Goal: Information Seeking & Learning: Learn about a topic

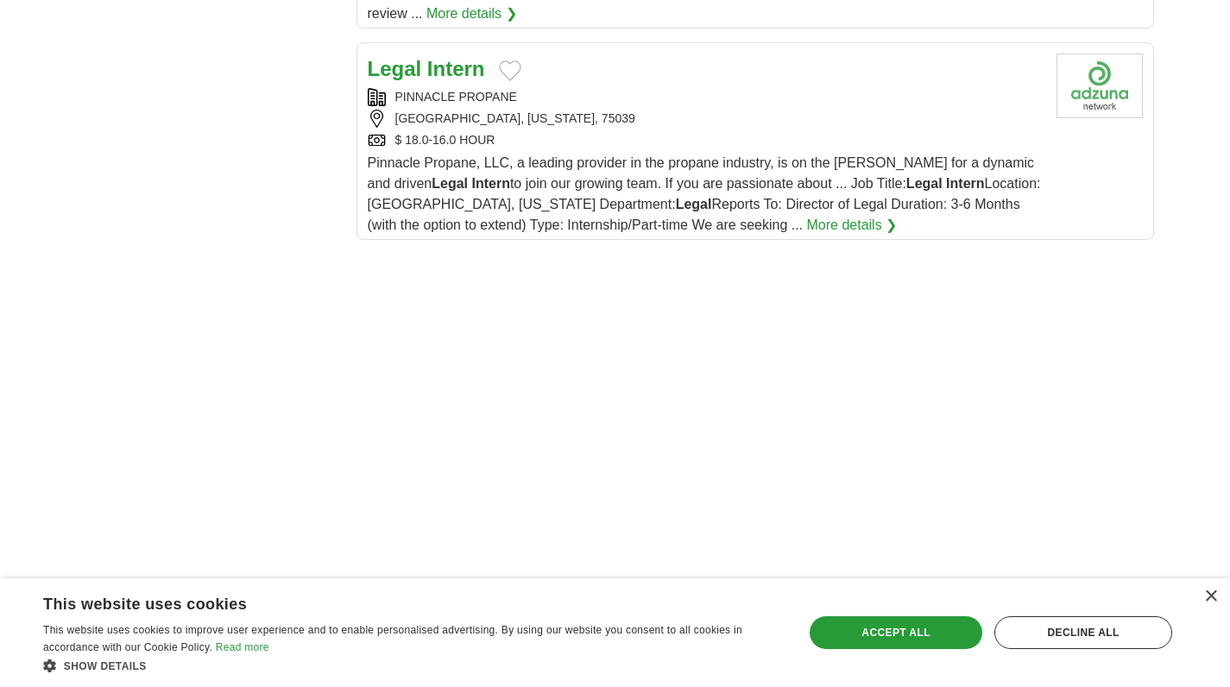
scroll to position [1951, 0]
drag, startPoint x: 681, startPoint y: 70, endPoint x: 690, endPoint y: 65, distance: 10.1
click at [690, 65] on div "Legal Intern PINNACLE PROPANE IRVING, TEXAS, 75039 $ 18.0-16.0 HOUR Pinnacle Pr…" at bounding box center [705, 145] width 675 height 182
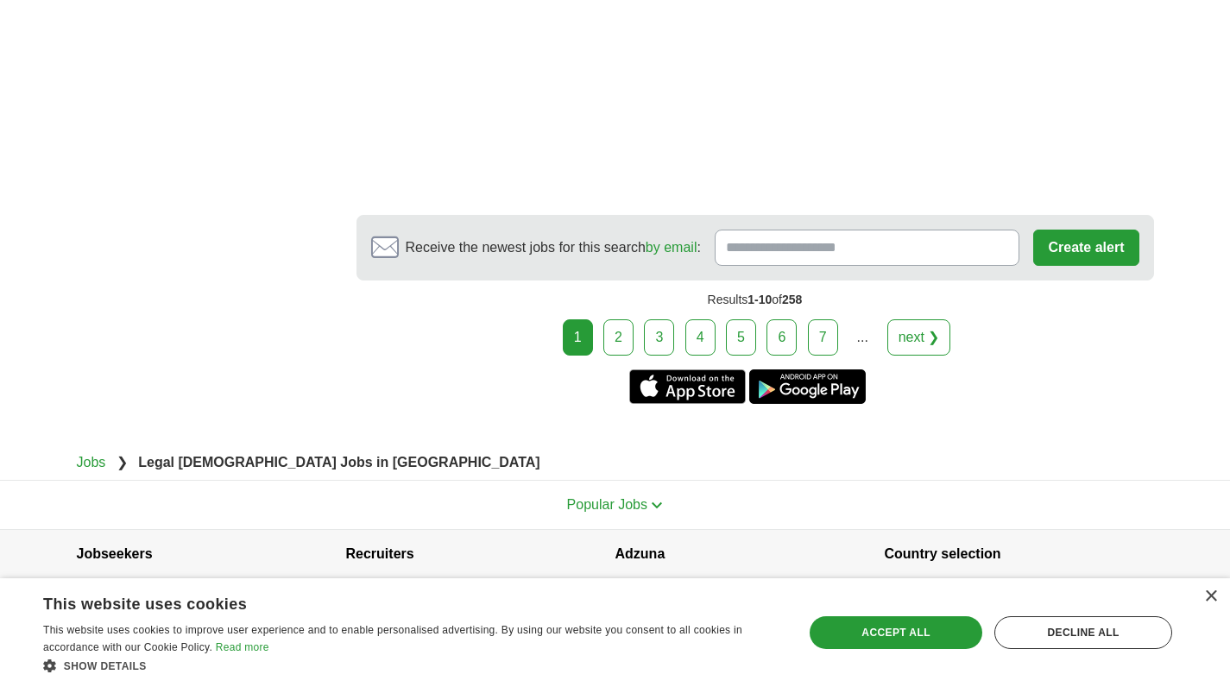
scroll to position [3093, 0]
click at [629, 320] on link "2" at bounding box center [618, 338] width 30 height 36
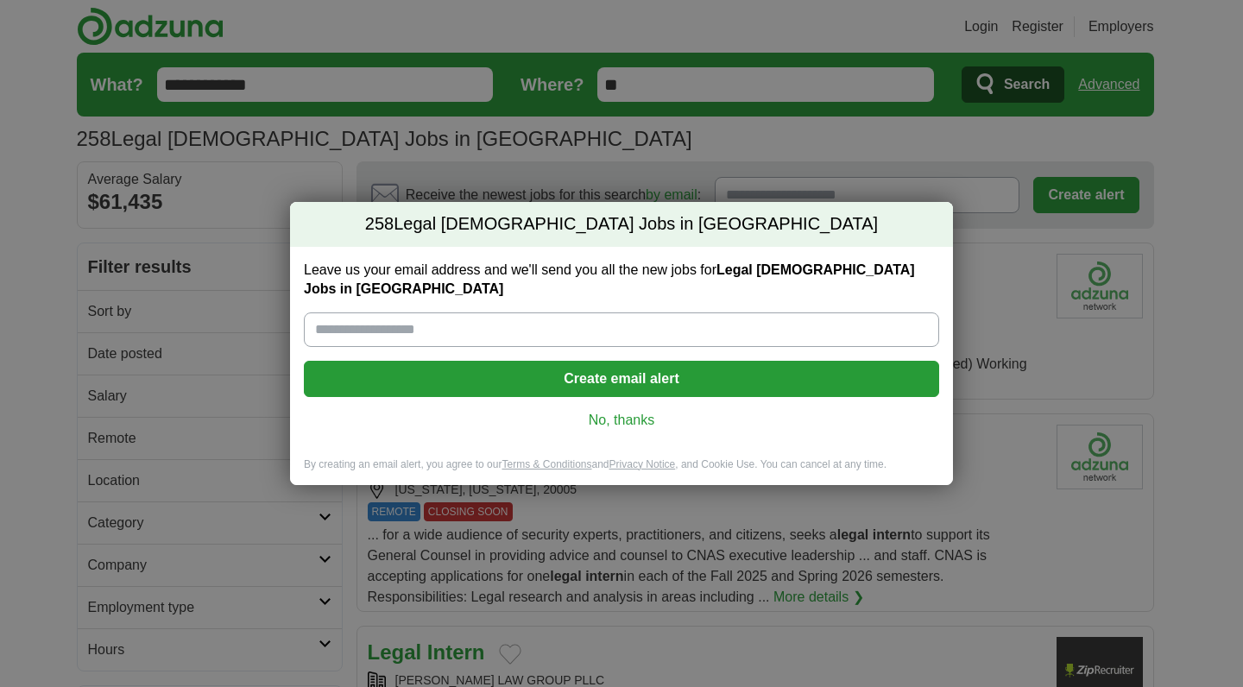
click at [615, 411] on link "No, thanks" at bounding box center [622, 420] width 608 height 19
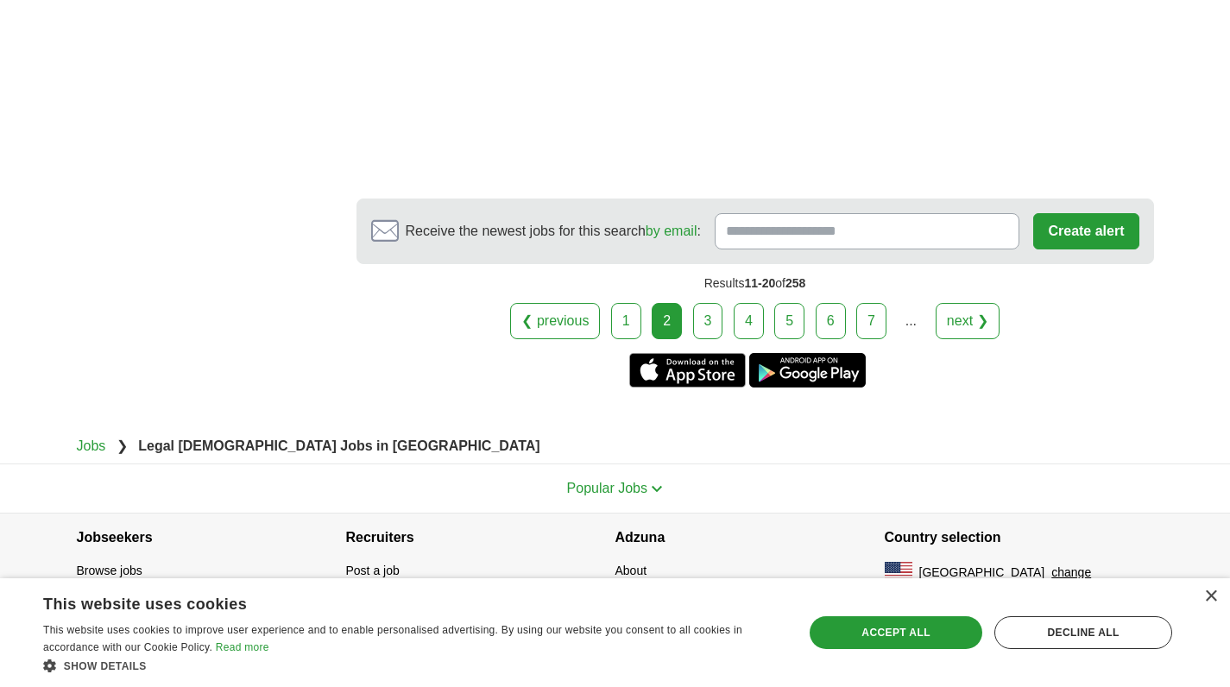
scroll to position [2877, 0]
click at [702, 315] on link "3" at bounding box center [708, 321] width 30 height 36
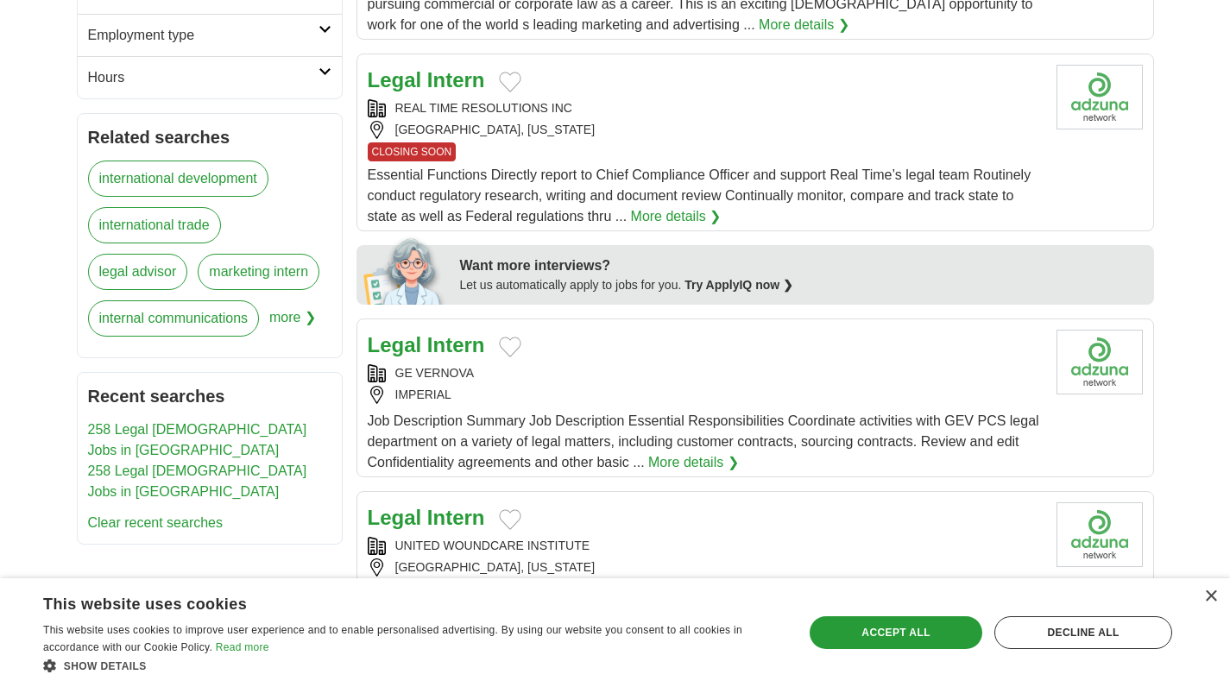
scroll to position [590, 0]
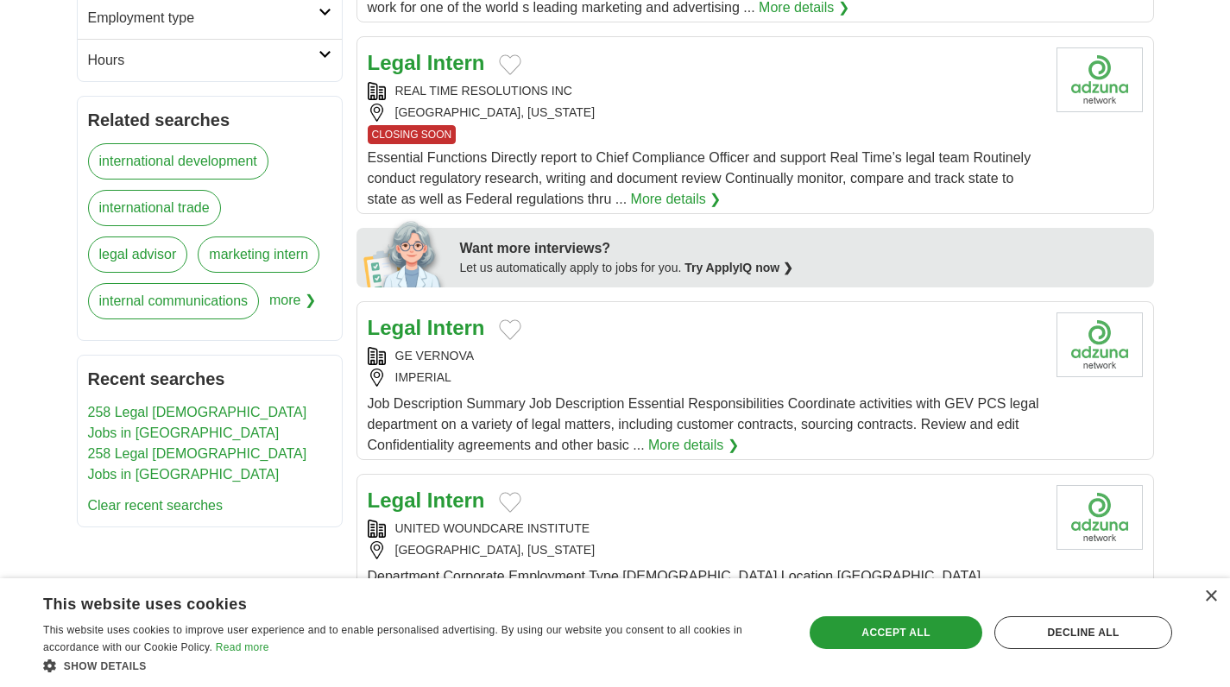
click at [664, 130] on div "CLOSING SOON" at bounding box center [705, 134] width 675 height 19
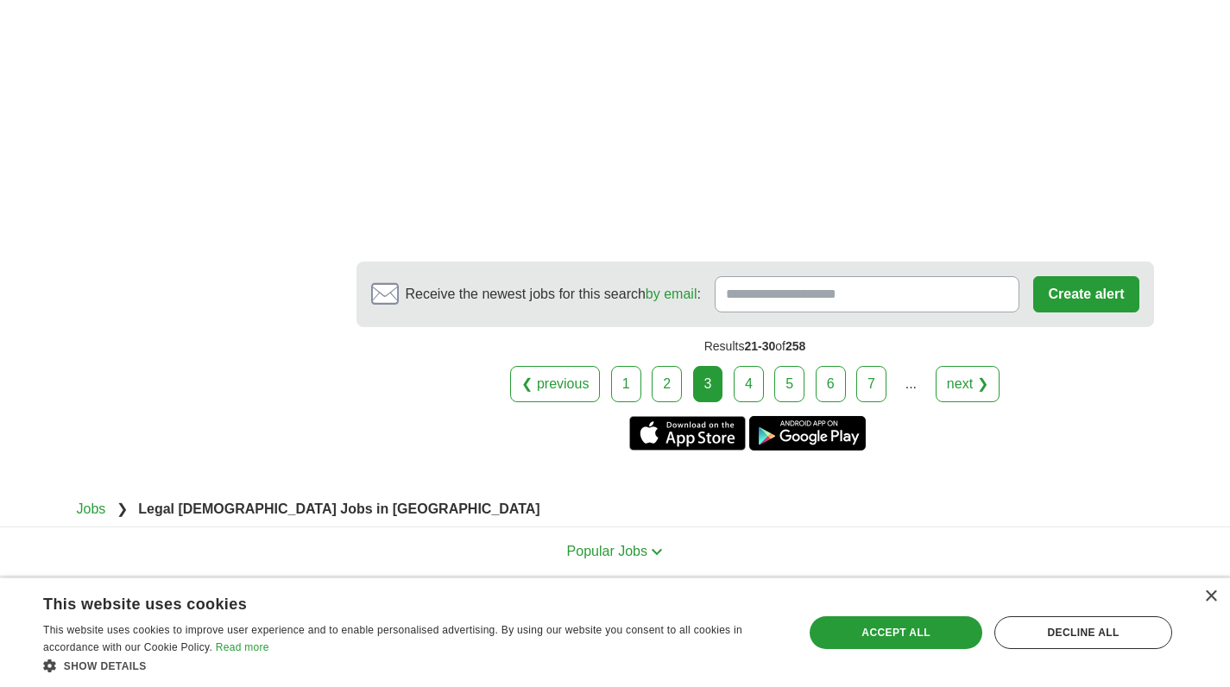
scroll to position [2905, 0]
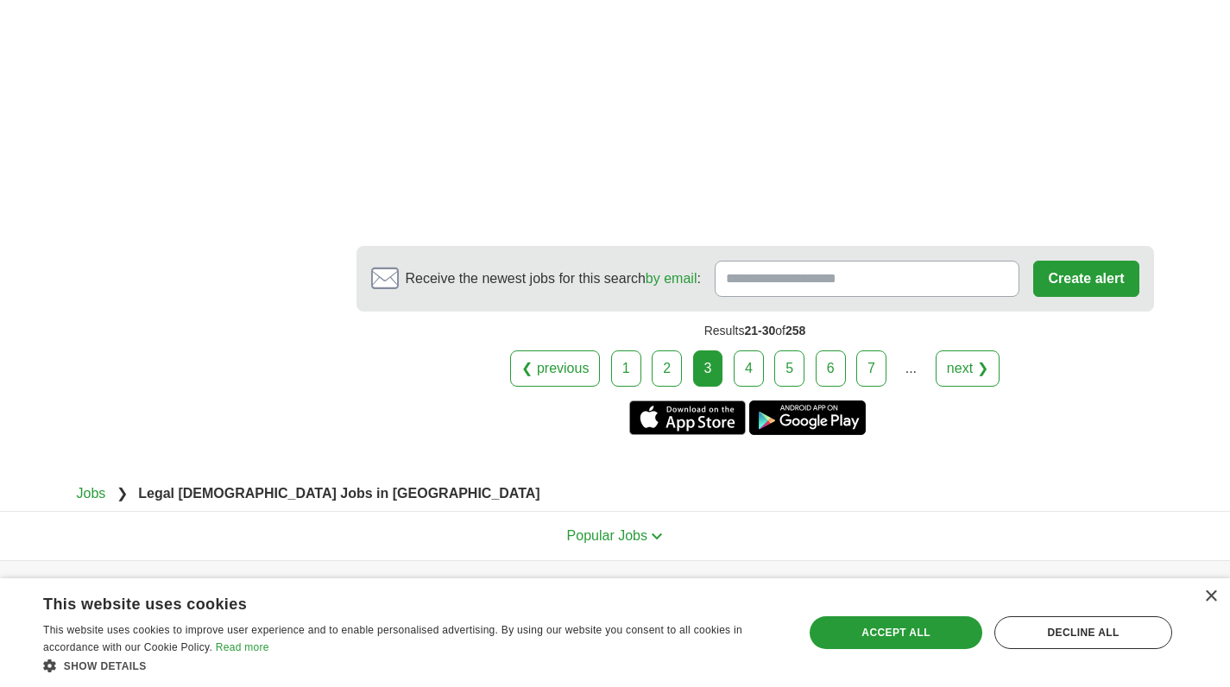
click at [748, 357] on link "4" at bounding box center [749, 369] width 30 height 36
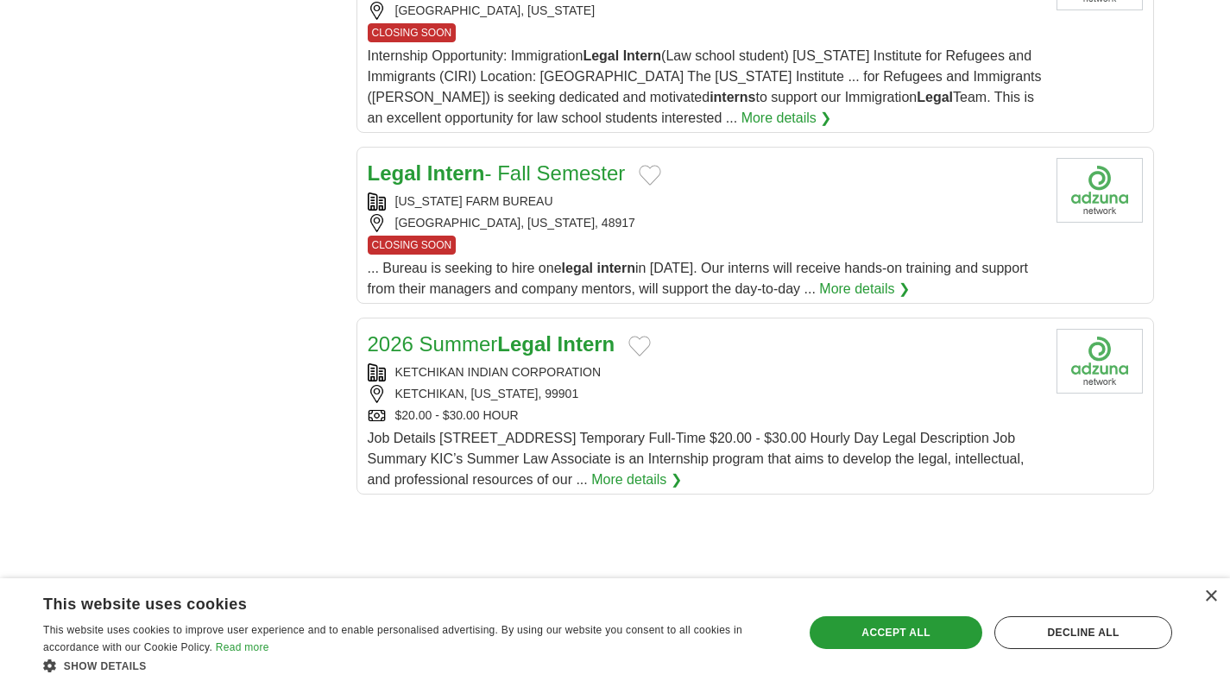
scroll to position [1904, 0]
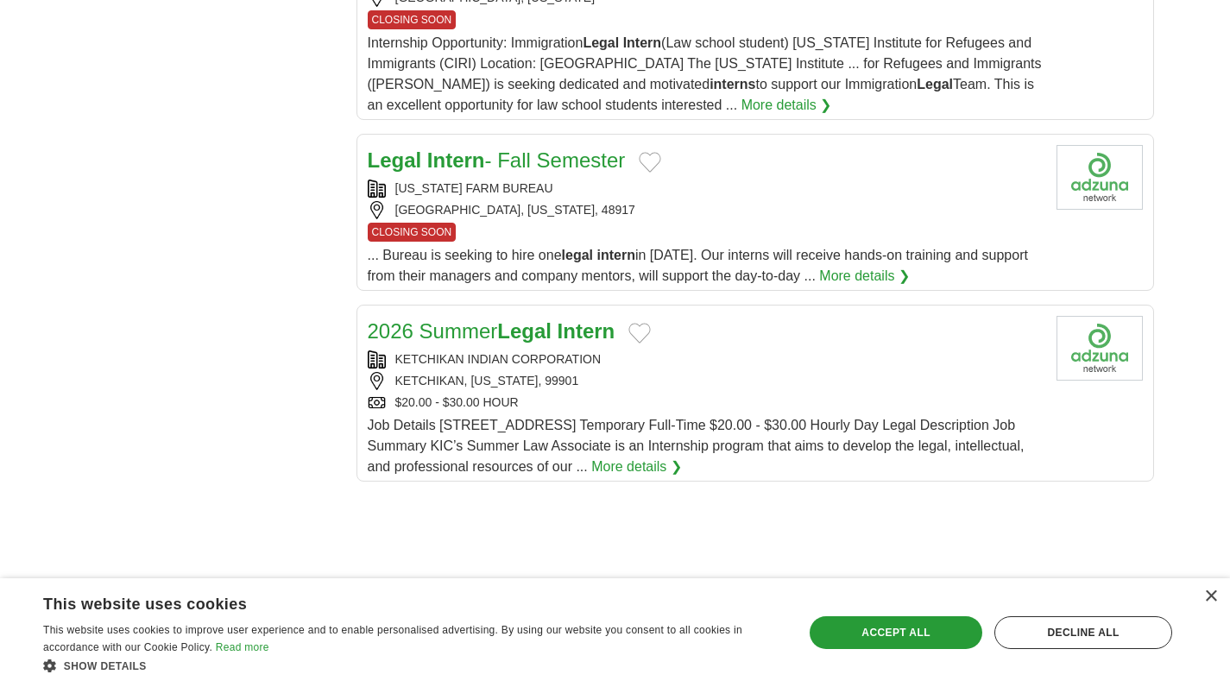
click at [679, 390] on div "KETCHIKAN, ALASKA, 99901" at bounding box center [705, 381] width 675 height 18
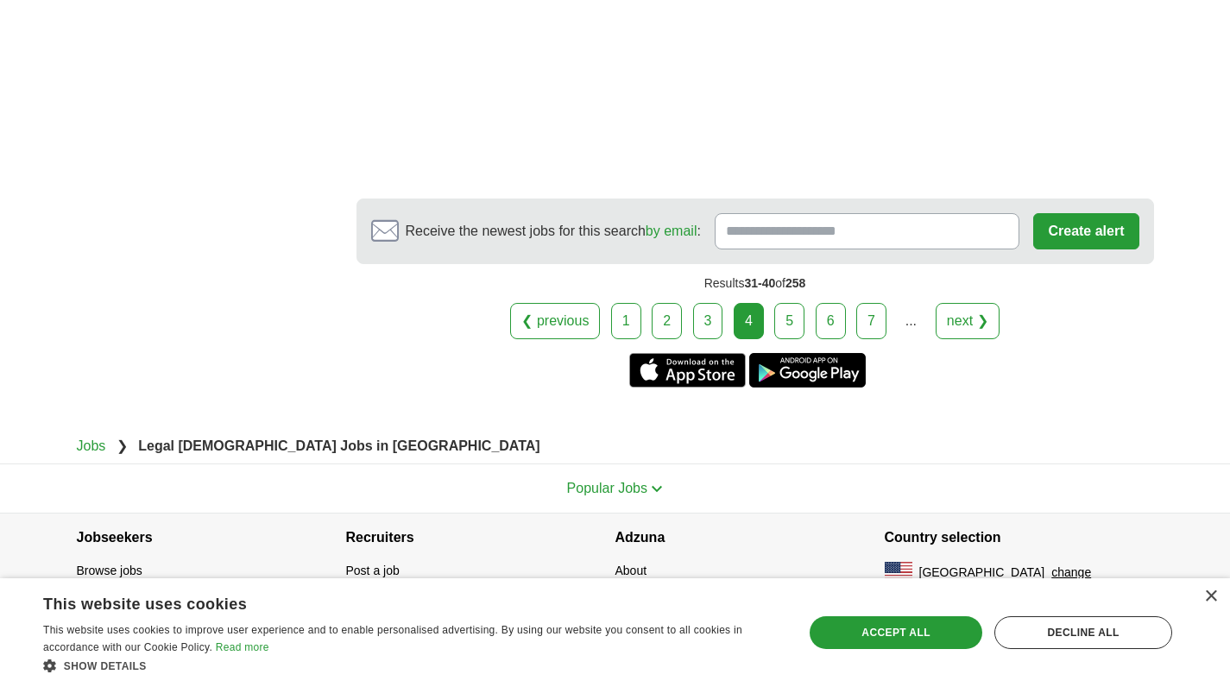
scroll to position [2576, 0]
click at [793, 314] on link "5" at bounding box center [789, 321] width 30 height 36
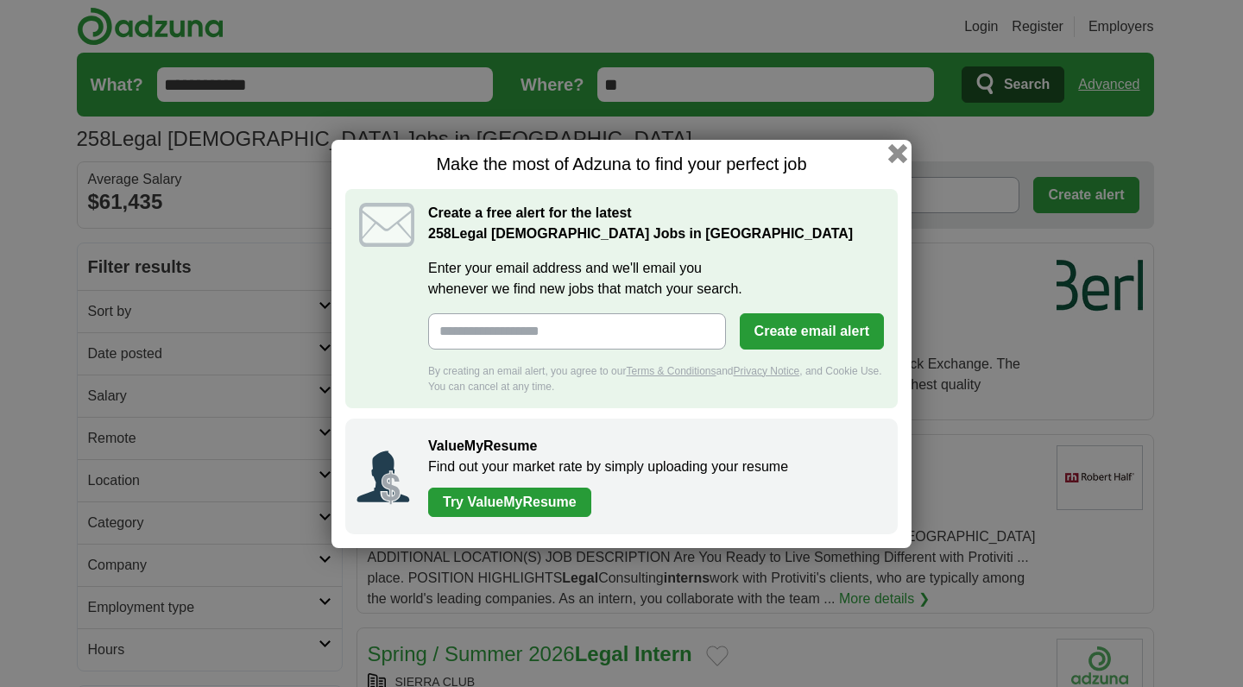
click at [900, 149] on button "button" at bounding box center [897, 152] width 19 height 19
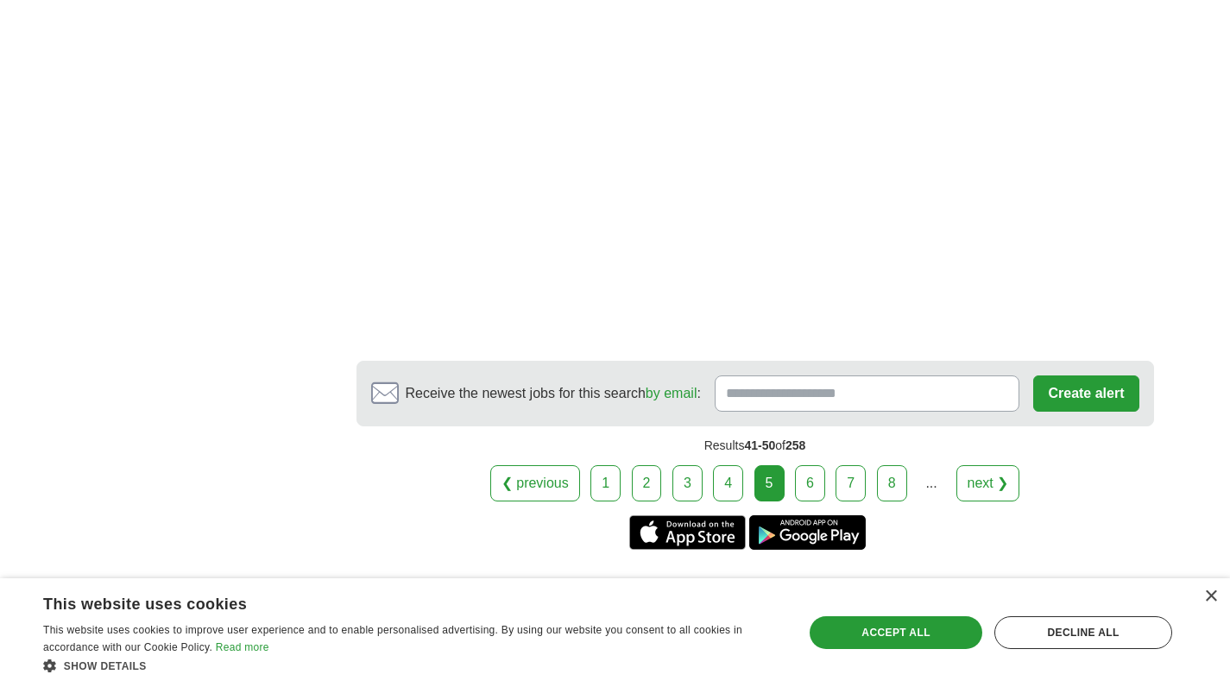
scroll to position [2891, 0]
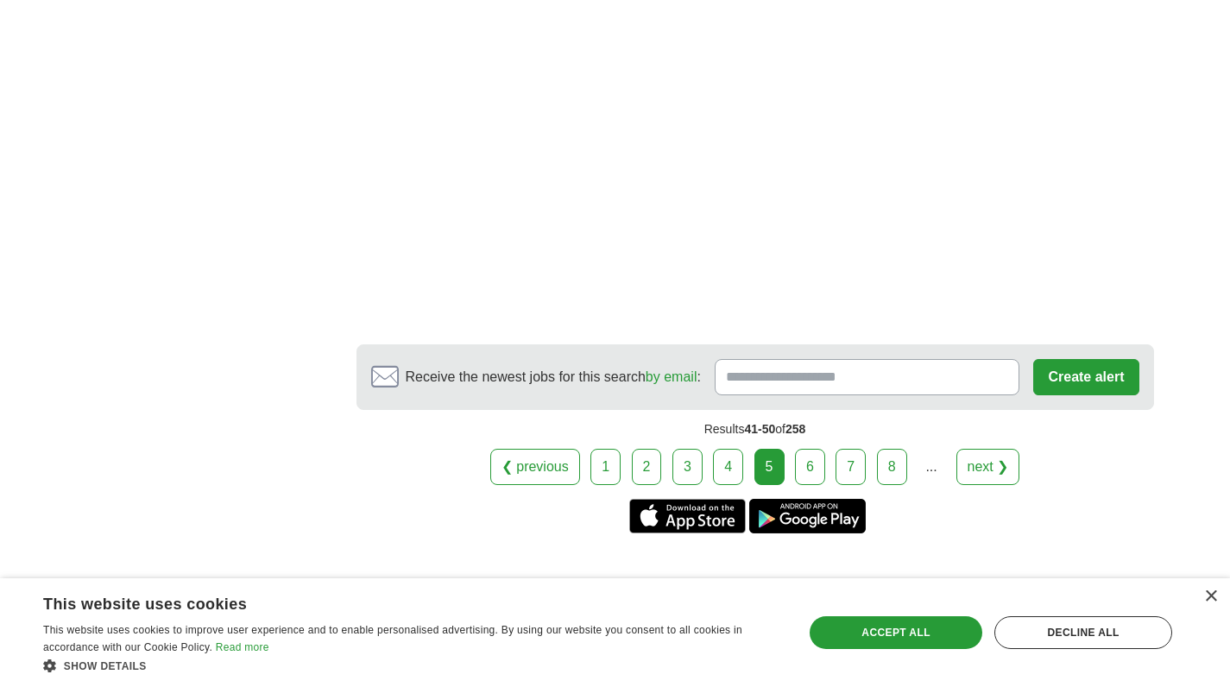
click at [810, 449] on link "6" at bounding box center [810, 467] width 30 height 36
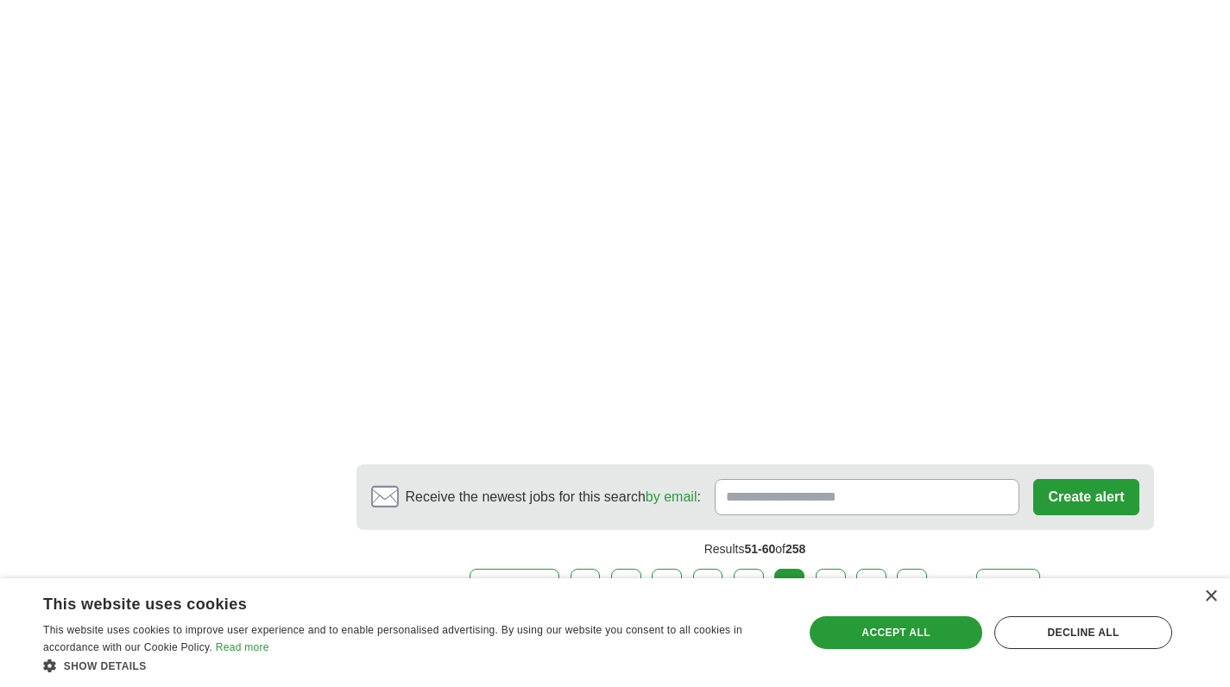
scroll to position [2879, 0]
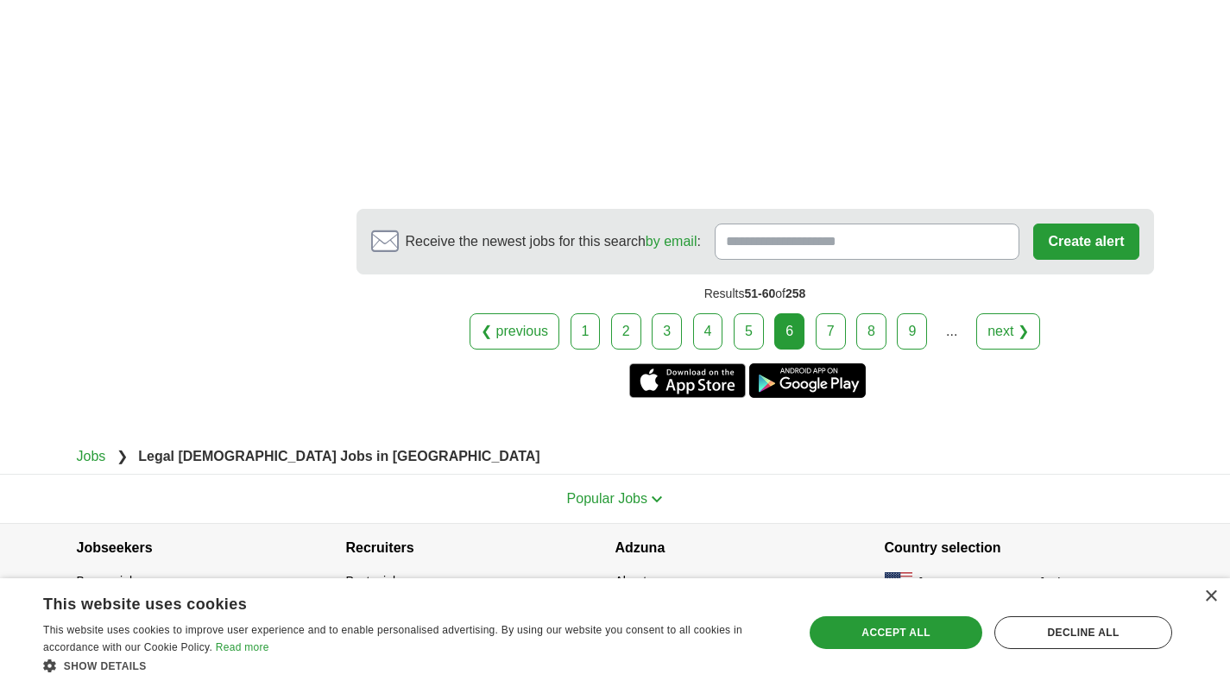
click at [828, 324] on link "7" at bounding box center [831, 331] width 30 height 36
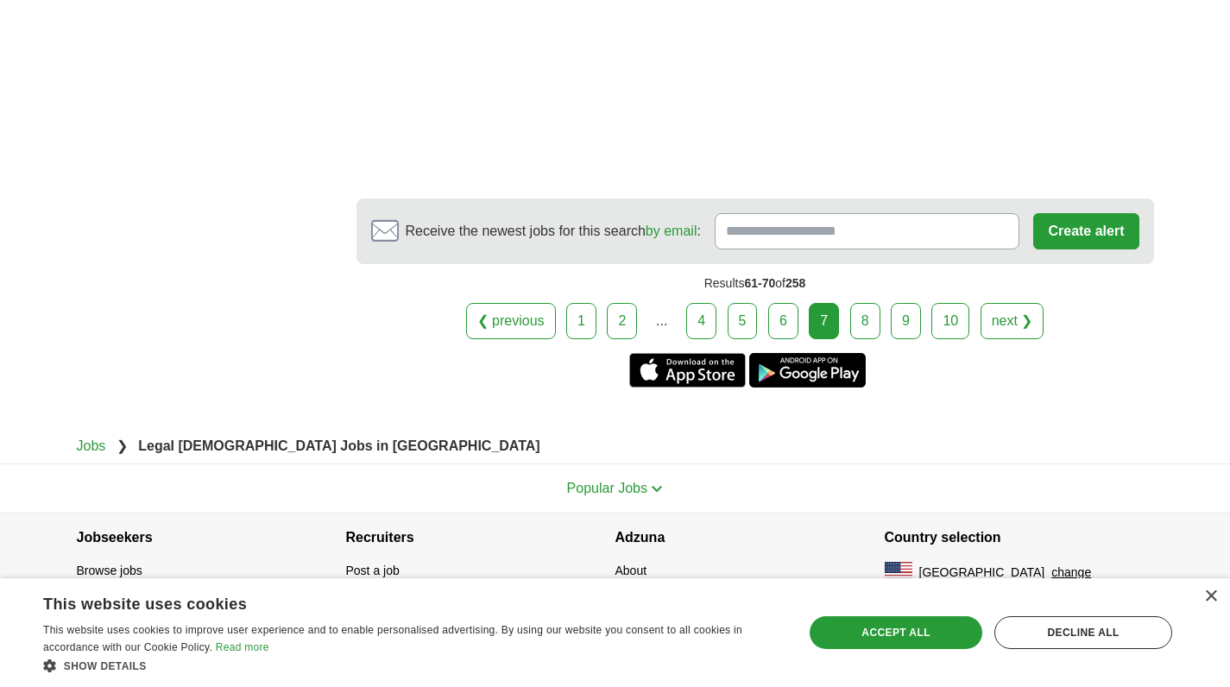
click at [871, 316] on link "8" at bounding box center [865, 321] width 30 height 36
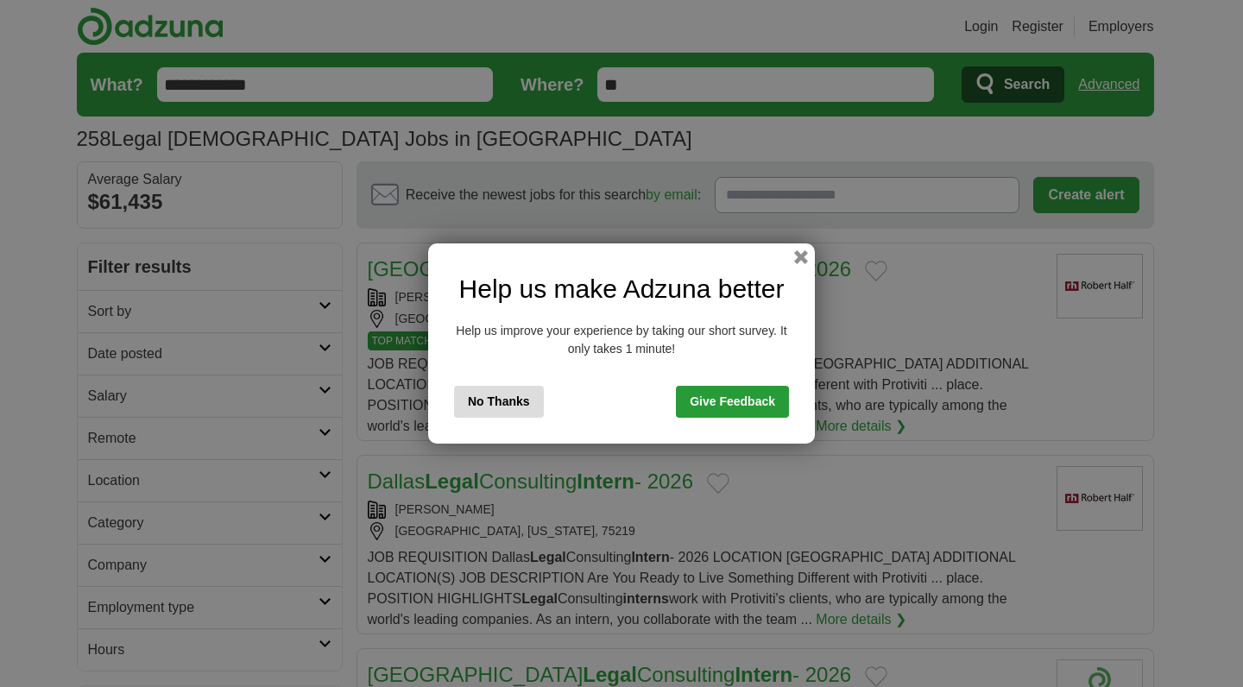
click at [520, 399] on button "No Thanks" at bounding box center [499, 402] width 90 height 32
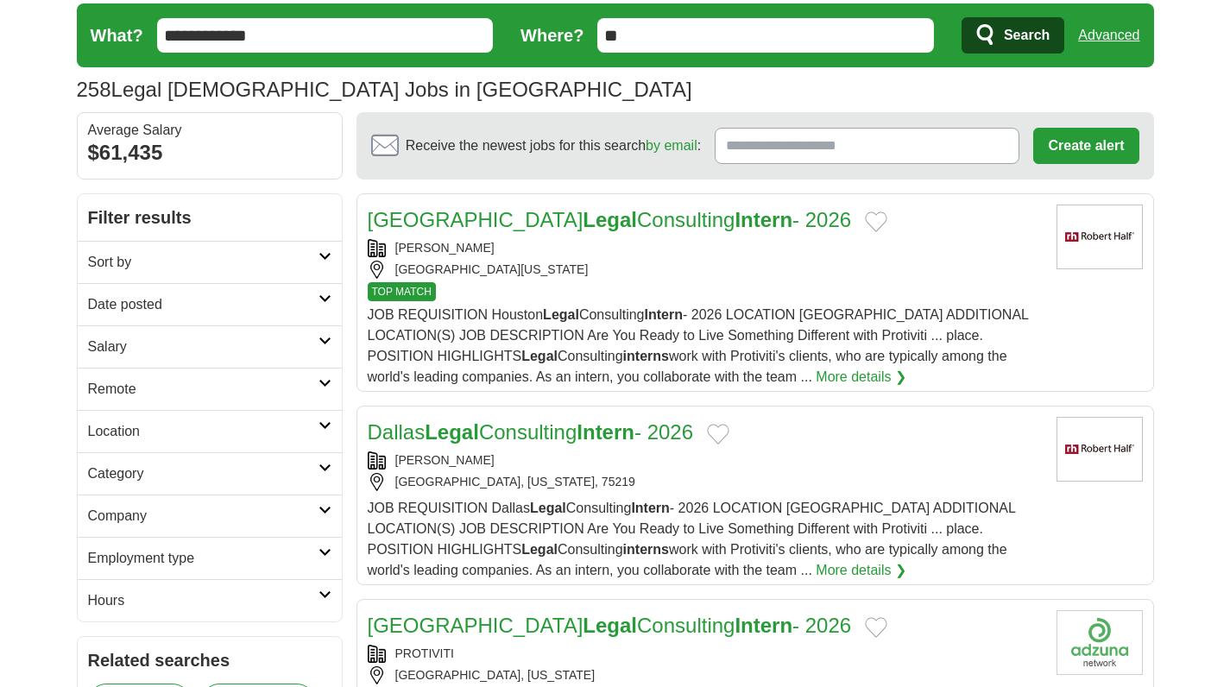
scroll to position [54, 0]
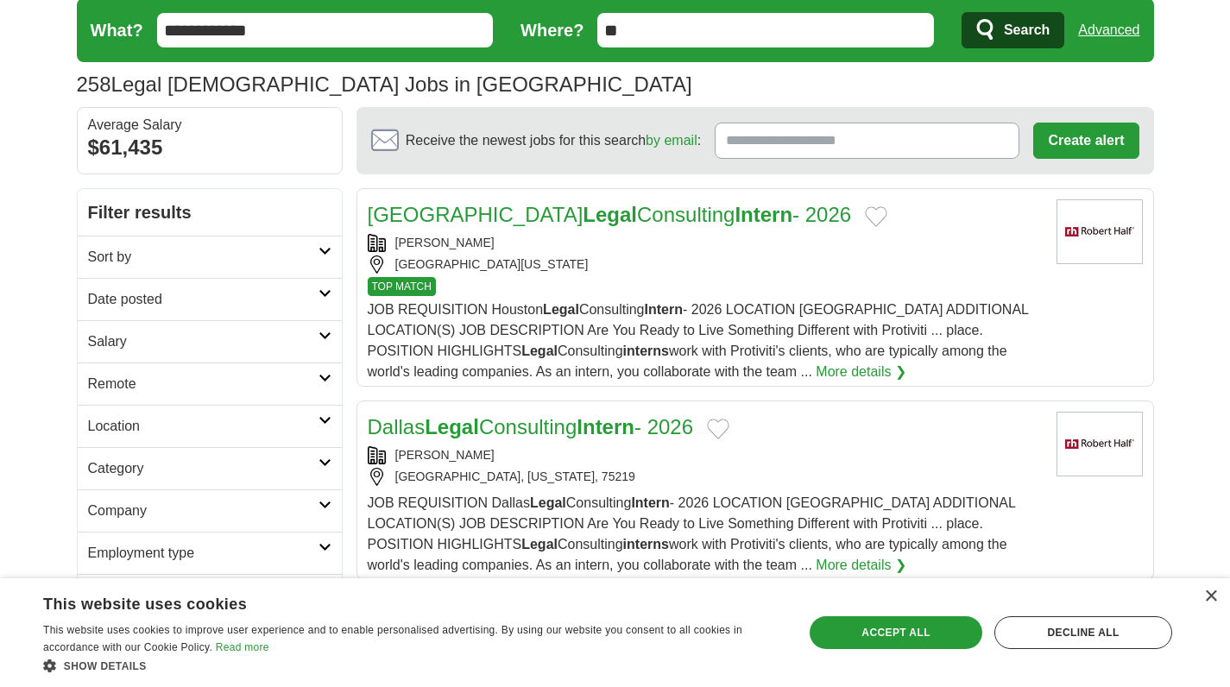
click at [735, 212] on strong "Intern" at bounding box center [764, 214] width 58 height 23
